Goal: Complete application form: Complete application form

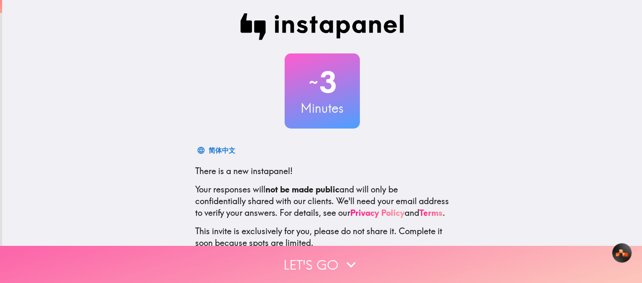
click at [342, 264] on icon "button" at bounding box center [351, 265] width 18 height 18
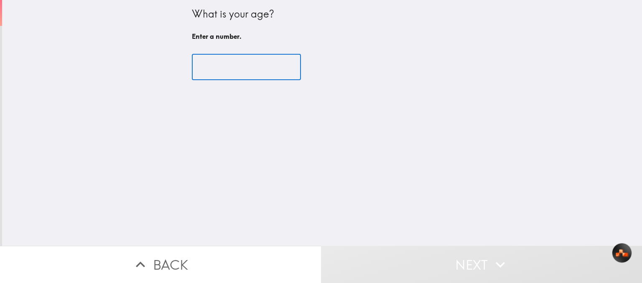
click at [225, 61] on input "number" at bounding box center [246, 67] width 109 height 26
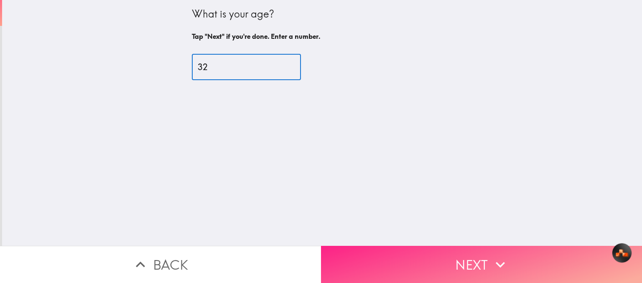
type input "32"
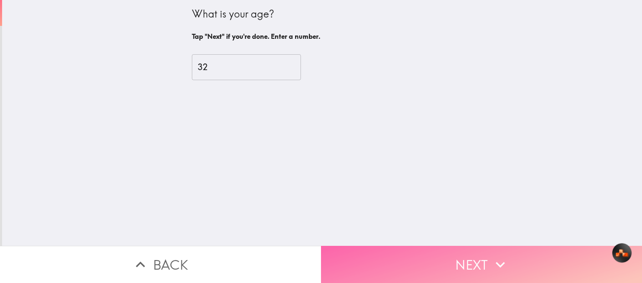
click at [423, 256] on button "Next" at bounding box center [481, 264] width 321 height 37
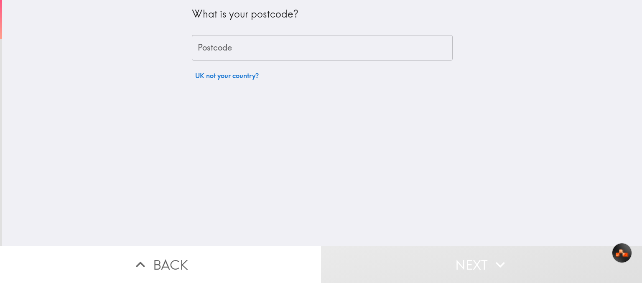
click at [233, 52] on input "Postcode" at bounding box center [322, 48] width 261 height 26
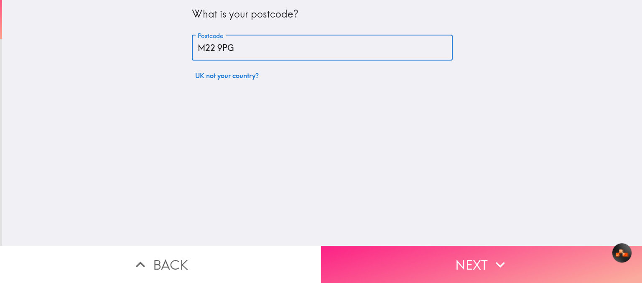
type input "M22 9PG"
click at [480, 246] on button "Next" at bounding box center [481, 264] width 321 height 37
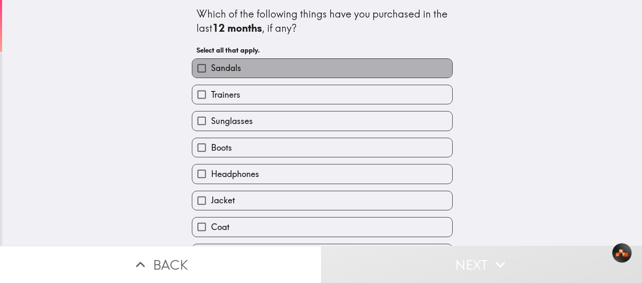
click at [254, 74] on label "Sandals" at bounding box center [322, 68] width 260 height 19
click at [211, 74] on input "Sandals" at bounding box center [201, 68] width 19 height 19
checkbox input "true"
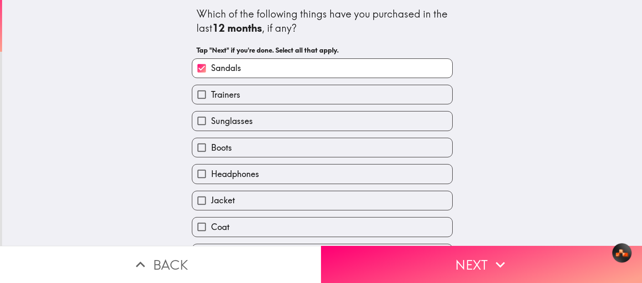
click at [262, 99] on label "Trainers" at bounding box center [322, 94] width 260 height 19
click at [211, 99] on input "Trainers" at bounding box center [201, 94] width 19 height 19
checkbox input "true"
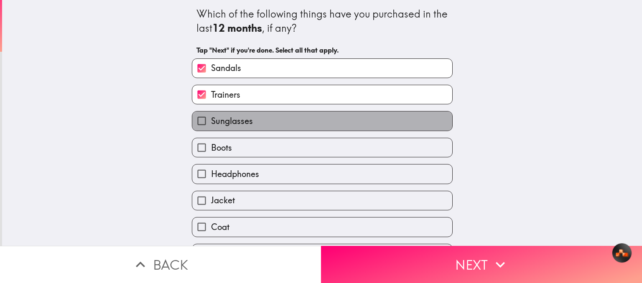
click at [272, 127] on label "Sunglasses" at bounding box center [322, 121] width 260 height 19
click at [211, 127] on input "Sunglasses" at bounding box center [201, 121] width 19 height 19
checkbox input "true"
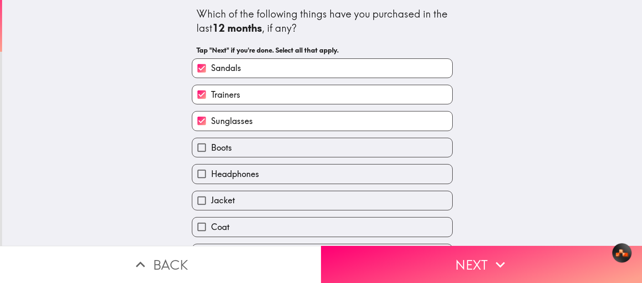
click at [277, 151] on label "Boots" at bounding box center [322, 147] width 260 height 19
click at [211, 151] on input "Boots" at bounding box center [201, 147] width 19 height 19
checkbox input "true"
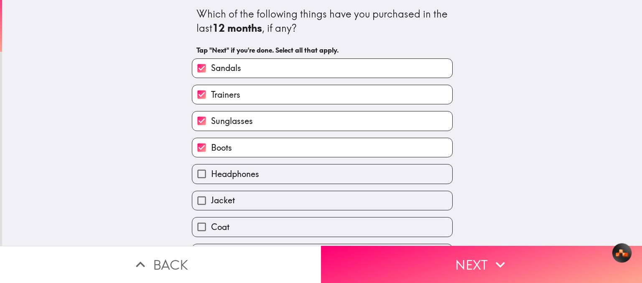
click at [281, 175] on label "Headphones" at bounding box center [322, 174] width 260 height 19
click at [211, 175] on input "Headphones" at bounding box center [201, 174] width 19 height 19
checkbox input "true"
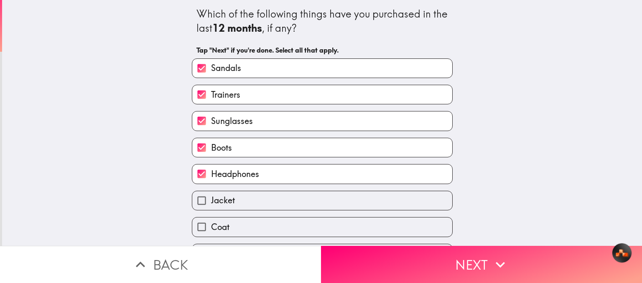
click at [289, 197] on label "Jacket" at bounding box center [322, 200] width 260 height 19
click at [211, 197] on input "Jacket" at bounding box center [201, 200] width 19 height 19
checkbox input "true"
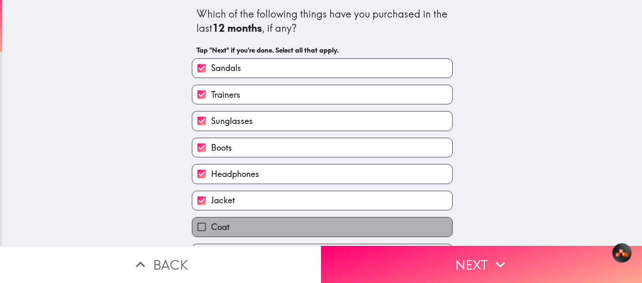
click at [299, 226] on label "Coat" at bounding box center [322, 227] width 260 height 19
click at [211, 226] on input "Coat" at bounding box center [201, 227] width 19 height 19
checkbox input "true"
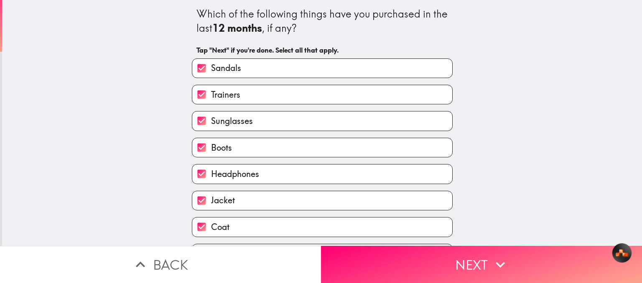
scroll to position [75, 0]
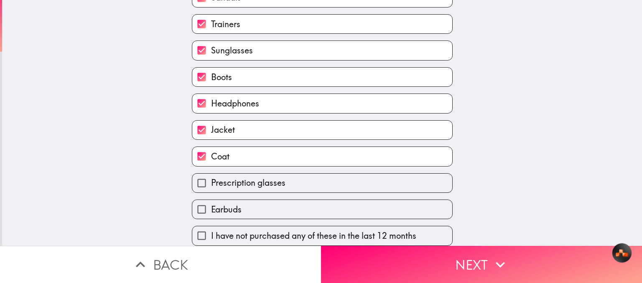
click at [284, 180] on label "Prescription glasses" at bounding box center [322, 183] width 260 height 19
click at [211, 180] on input "Prescription glasses" at bounding box center [201, 183] width 19 height 19
checkbox input "true"
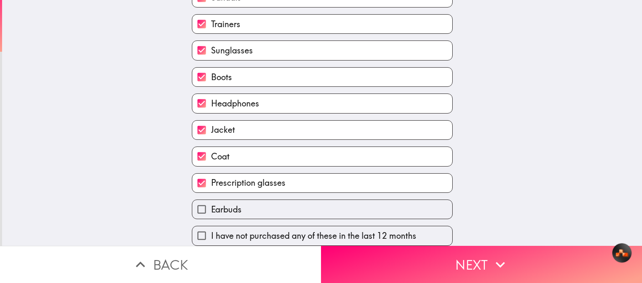
click at [287, 200] on label "Earbuds" at bounding box center [322, 209] width 260 height 19
click at [211, 200] on input "Earbuds" at bounding box center [201, 209] width 19 height 19
checkbox input "true"
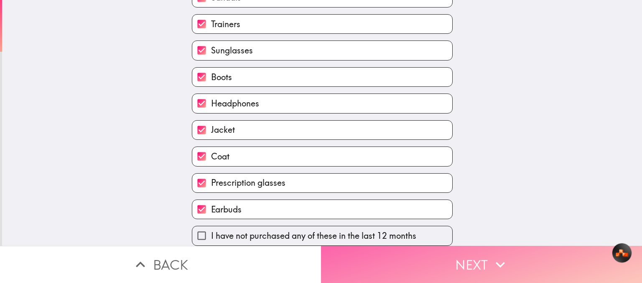
click at [478, 264] on button "Next" at bounding box center [481, 264] width 321 height 37
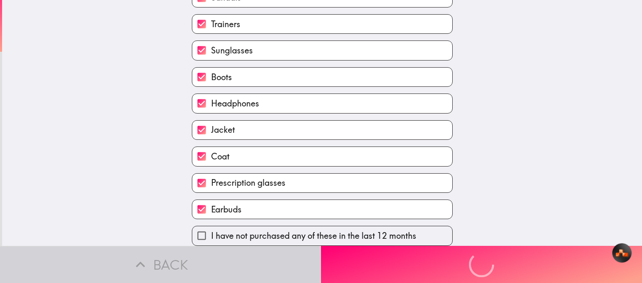
scroll to position [0, 0]
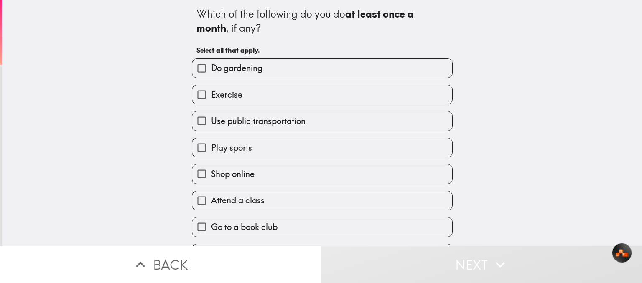
click at [234, 144] on span "Play sports" at bounding box center [231, 148] width 41 height 12
click at [211, 144] on input "Play sports" at bounding box center [201, 147] width 19 height 19
checkbox input "true"
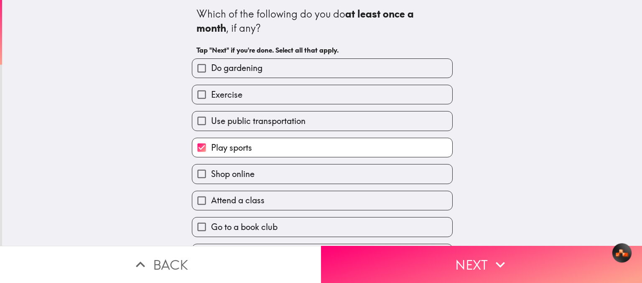
click at [247, 120] on span "Use public transportation" at bounding box center [258, 121] width 94 height 12
click at [211, 120] on input "Use public transportation" at bounding box center [201, 121] width 19 height 19
checkbox input "true"
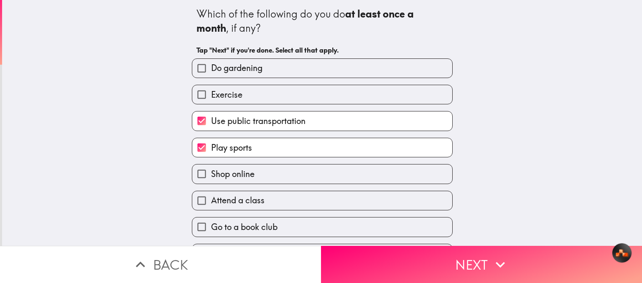
click at [241, 96] on label "Exercise" at bounding box center [322, 94] width 260 height 19
click at [211, 96] on input "Exercise" at bounding box center [201, 94] width 19 height 19
checkbox input "true"
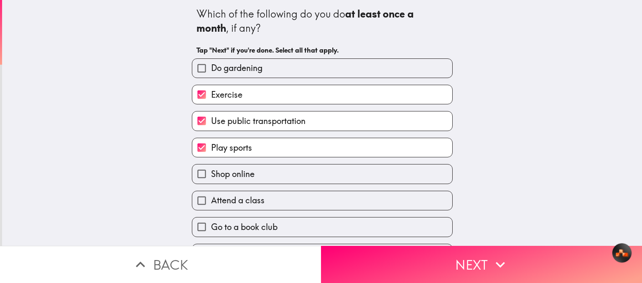
click at [235, 70] on span "Do gardening" at bounding box center [236, 68] width 51 height 12
click at [211, 70] on input "Do gardening" at bounding box center [201, 68] width 19 height 19
checkbox input "true"
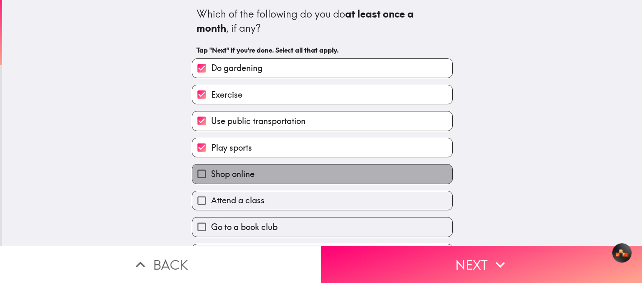
click at [269, 172] on label "Shop online" at bounding box center [322, 174] width 260 height 19
click at [211, 172] on input "Shop online" at bounding box center [201, 174] width 19 height 19
checkbox input "true"
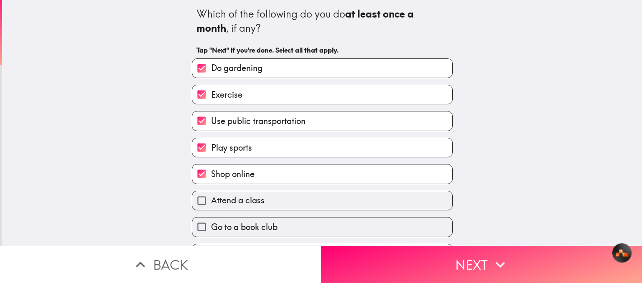
click at [279, 199] on label "Attend a class" at bounding box center [322, 200] width 260 height 19
click at [211, 199] on input "Attend a class" at bounding box center [201, 200] width 19 height 19
checkbox input "true"
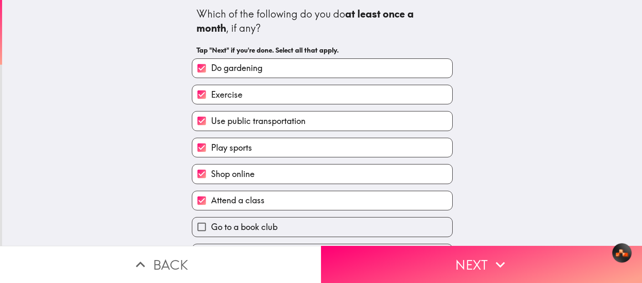
click at [439, 270] on button "Next" at bounding box center [481, 264] width 321 height 37
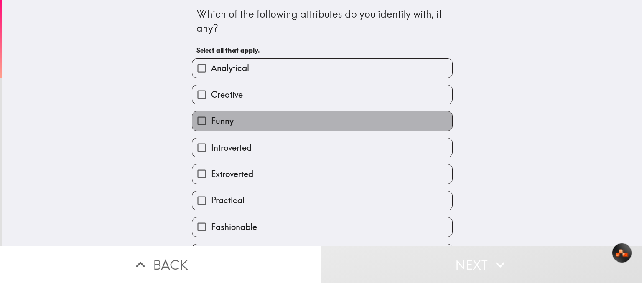
click at [259, 123] on label "Funny" at bounding box center [322, 121] width 260 height 19
click at [211, 123] on input "Funny" at bounding box center [201, 121] width 19 height 19
checkbox input "true"
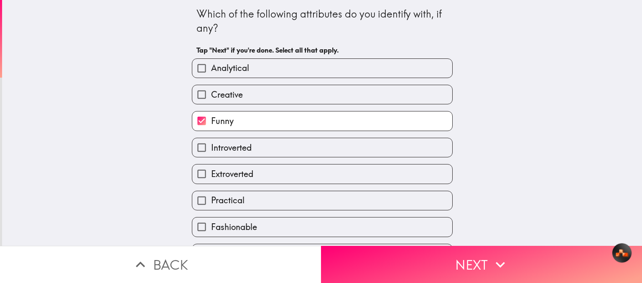
click at [251, 92] on label "Creative" at bounding box center [322, 94] width 260 height 19
click at [211, 92] on input "Creative" at bounding box center [201, 94] width 19 height 19
checkbox input "true"
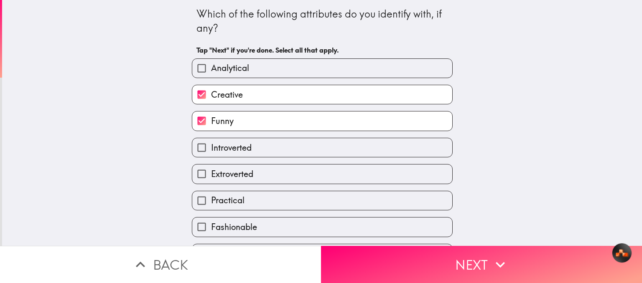
click at [258, 72] on label "Analytical" at bounding box center [322, 68] width 260 height 19
click at [211, 72] on input "Analytical" at bounding box center [201, 68] width 19 height 19
checkbox input "true"
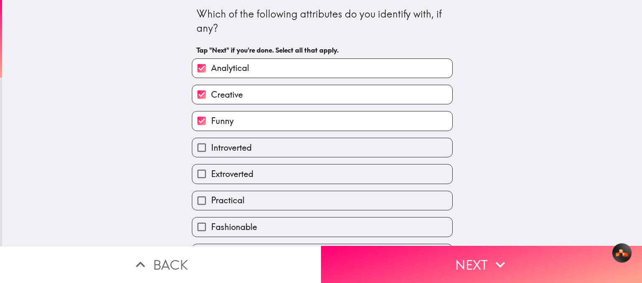
click at [302, 201] on label "Practical" at bounding box center [322, 200] width 260 height 19
click at [211, 201] on input "Practical" at bounding box center [201, 200] width 19 height 19
checkbox input "true"
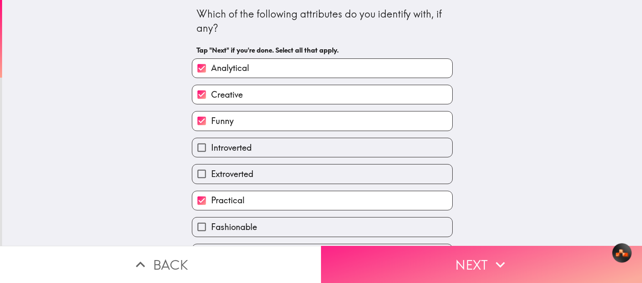
click at [436, 266] on button "Next" at bounding box center [481, 264] width 321 height 37
